Goal: Information Seeking & Learning: Find specific fact

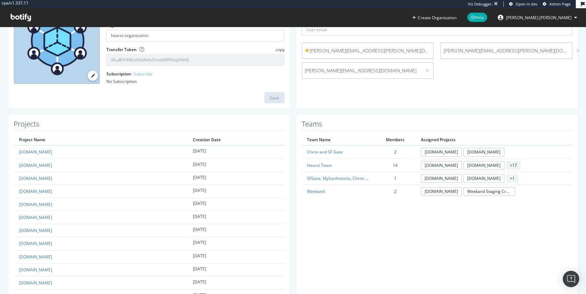
scroll to position [144, 0]
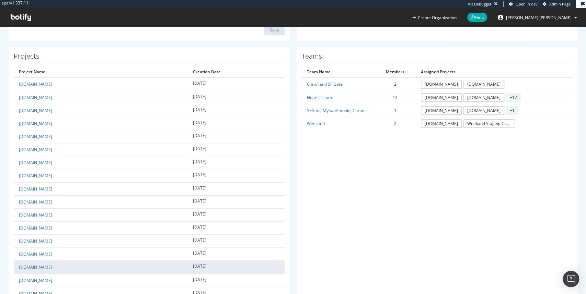
drag, startPoint x: 16, startPoint y: 85, endPoint x: 241, endPoint y: 271, distance: 291.9
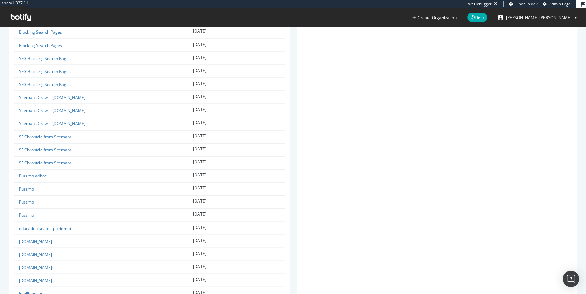
scroll to position [971, 0]
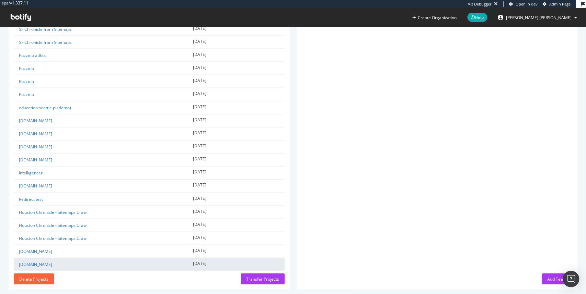
click at [231, 258] on td "[DATE]" at bounding box center [236, 264] width 96 height 13
copy tbody "[DOMAIN_NAME] [DATE] [DOMAIN_NAME] [DATE] [DOMAIN_NAME] [DATE] [DOMAIN_NAME] [D…"
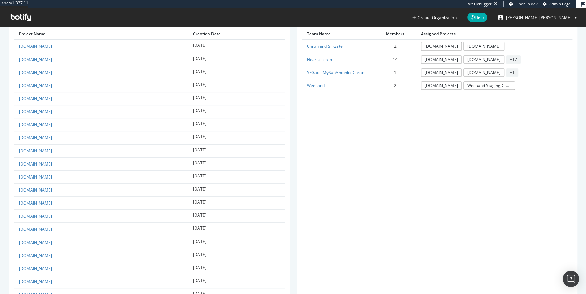
scroll to position [86, 0]
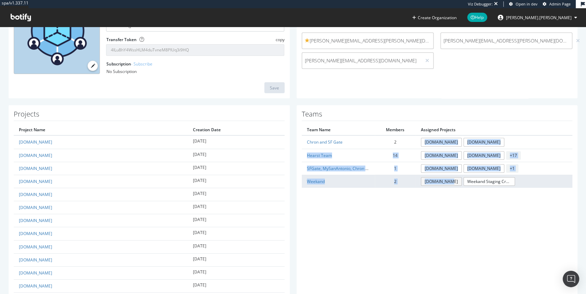
drag, startPoint x: 425, startPoint y: 139, endPoint x: 459, endPoint y: 181, distance: 53.6
click at [459, 181] on tbody "Chron and SF Gate 2 [DOMAIN_NAME] [DOMAIN_NAME] Hearst Team 14 [DOMAIN_NAME] [D…" at bounding box center [437, 162] width 271 height 52
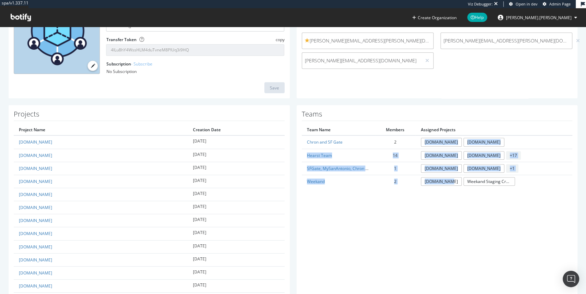
copy tbody "[DOMAIN_NAME] [DOMAIN_NAME] Hearst Team 14 [DOMAIN_NAME] [DOMAIN_NAME] + 17 SFG…"
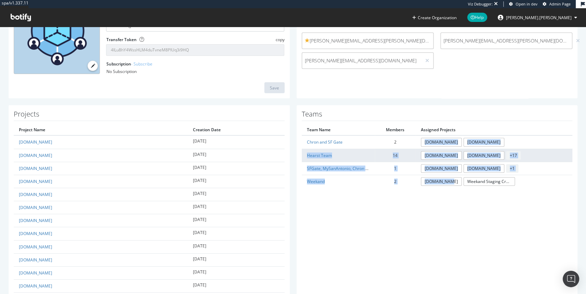
click at [506, 156] on span "+ 17" at bounding box center [513, 155] width 15 height 9
